Goal: Check status: Check status

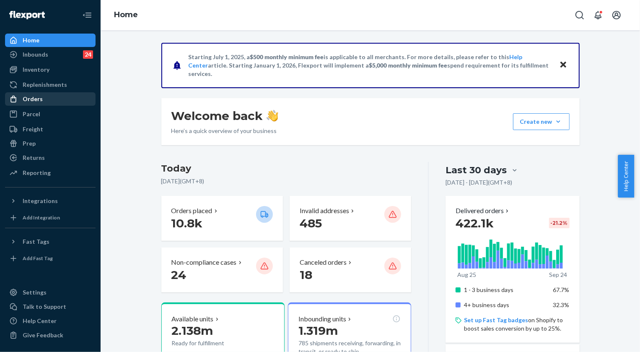
click at [37, 99] on div "Orders" at bounding box center [33, 99] width 20 height 8
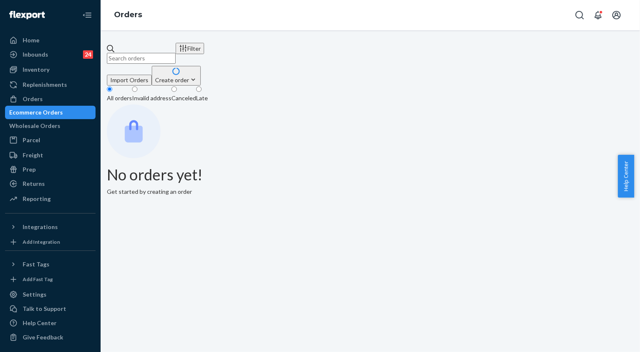
click at [176, 55] on input "text" at bounding box center [141, 58] width 69 height 11
paste input "255303601"
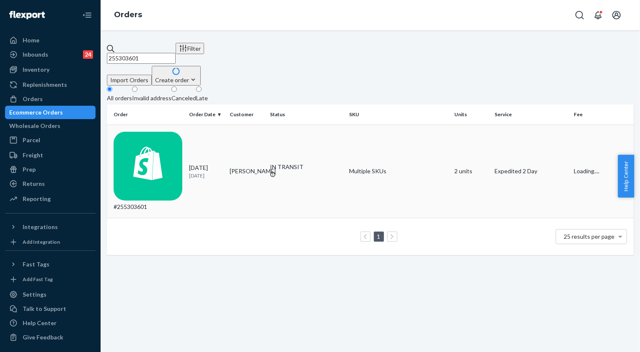
type input "255303601"
click at [278, 163] on div "IN TRANSIT" at bounding box center [306, 167] width 73 height 8
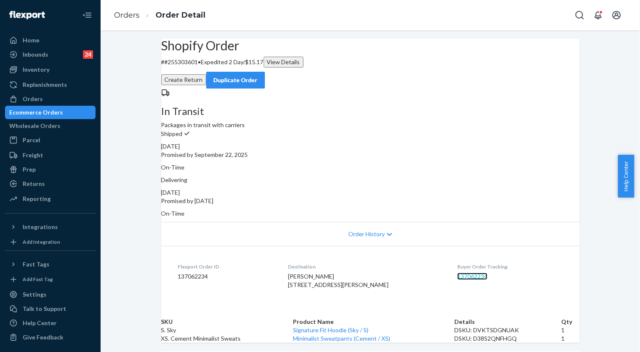
click at [458, 273] on link "137062234" at bounding box center [473, 276] width 30 height 7
click at [132, 13] on link "Orders" at bounding box center [127, 14] width 26 height 9
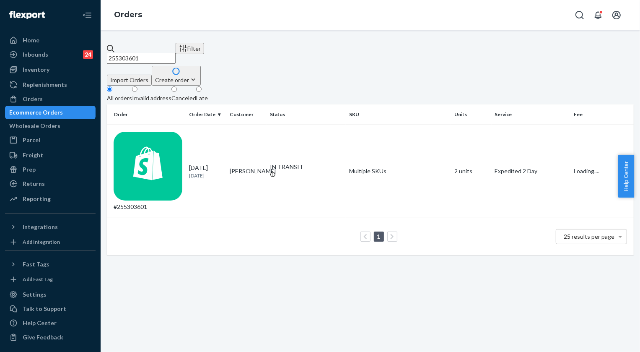
click at [176, 53] on input "255303601" at bounding box center [141, 58] width 69 height 11
paste input "BYUV9HLNEX"
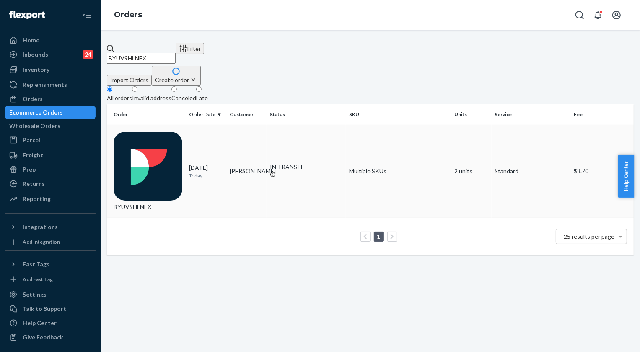
type input "BYUV9HLNEX"
click at [277, 163] on div "IN TRANSIT" at bounding box center [306, 167] width 73 height 8
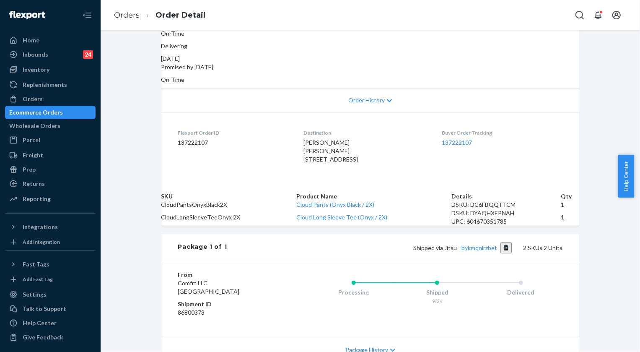
scroll to position [152, 0]
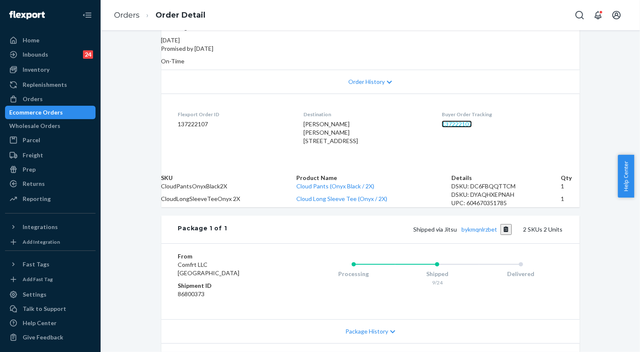
click at [465, 120] on link "137222107" at bounding box center [457, 123] width 30 height 7
click at [131, 14] on link "Orders" at bounding box center [127, 14] width 26 height 9
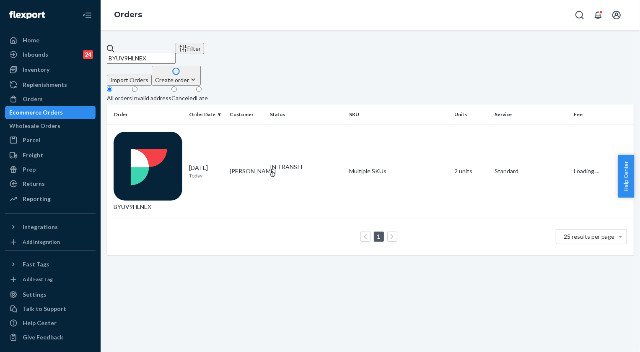
click at [156, 53] on input "BYUV9HLNEX" at bounding box center [141, 58] width 69 height 11
paste input "HJHF3HLNGE"
click at [176, 53] on input "HJHF3HLNGE" at bounding box center [141, 58] width 69 height 11
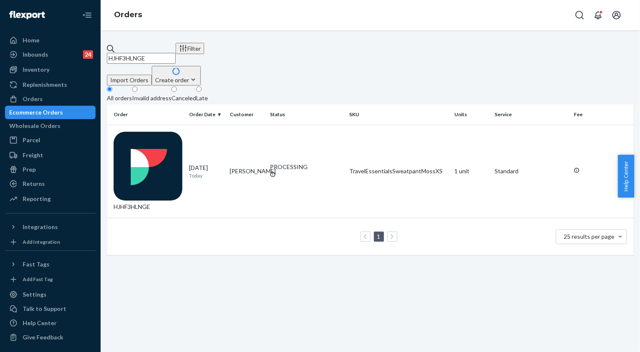
click at [176, 53] on input "HJHF3HLNGE" at bounding box center [141, 58] width 69 height 11
paste input "255267930"
type input "255267930"
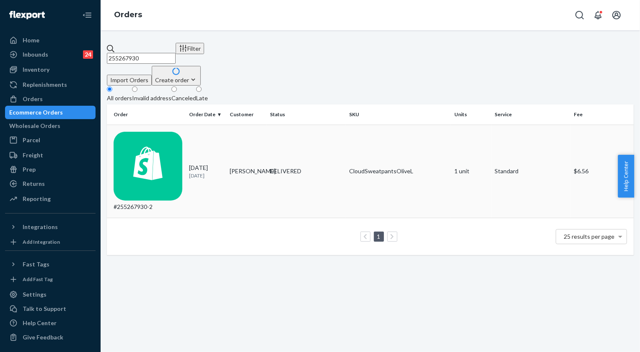
click at [297, 167] on div "DELIVERED" at bounding box center [306, 171] width 73 height 8
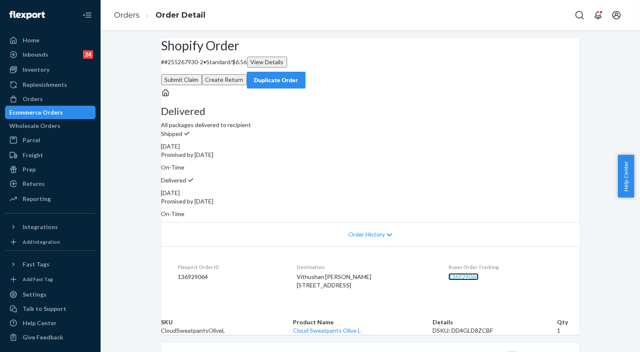
click at [463, 273] on link "136929064" at bounding box center [464, 276] width 30 height 7
drag, startPoint x: 319, startPoint y: 273, endPoint x: 356, endPoint y: 289, distance: 40.4
click at [356, 289] on dl "Flexport Order ID 136929064 Destination Vithushan [PERSON_NAME] [STREET_ADDRESS…" at bounding box center [370, 277] width 419 height 63
copy span "[STREET_ADDRESS]"
click at [127, 17] on link "Orders" at bounding box center [127, 14] width 26 height 9
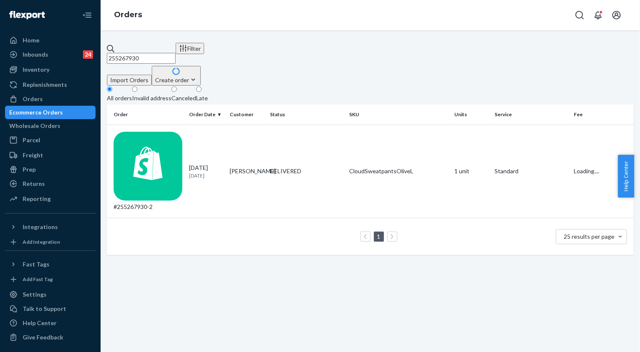
click at [176, 57] on input "255267930" at bounding box center [141, 58] width 69 height 11
paste input "171341"
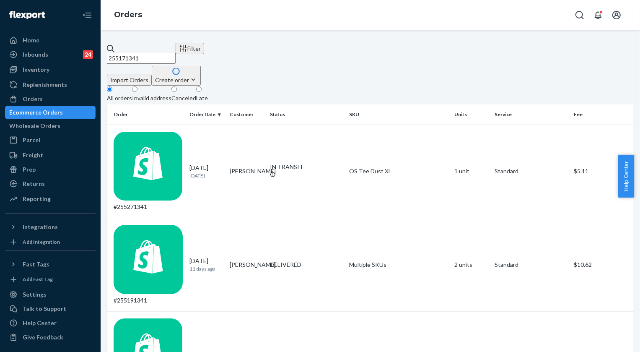
click at [176, 53] on input "255171341" at bounding box center [141, 58] width 69 height 11
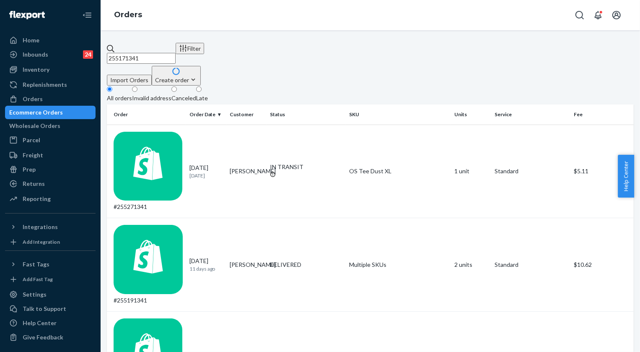
paste input "284795"
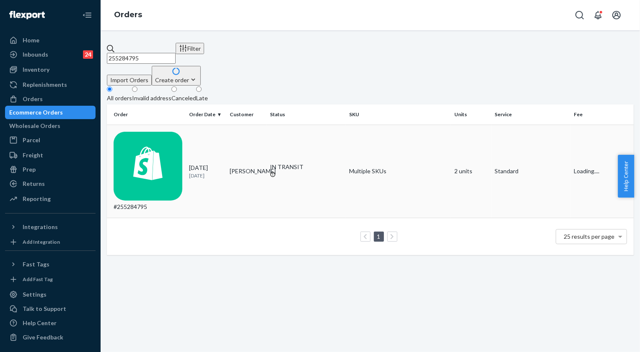
type input "255284795"
click at [289, 163] on div "IN TRANSIT" at bounding box center [306, 167] width 73 height 8
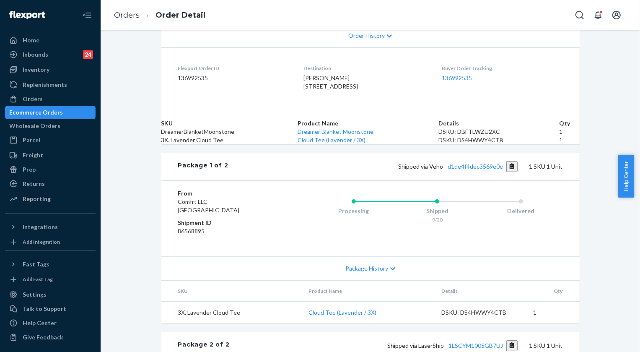
scroll to position [152, 0]
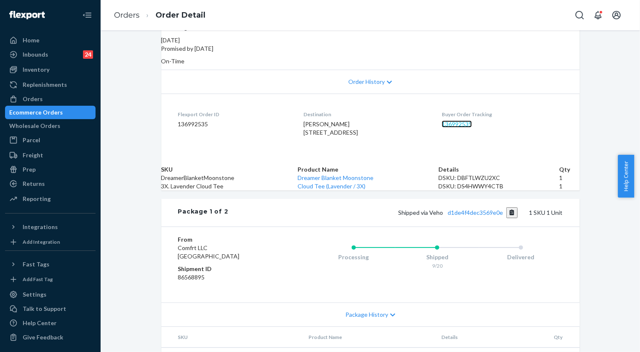
click at [460, 120] on link "136992535" at bounding box center [457, 123] width 30 height 7
